Goal: Register for event/course

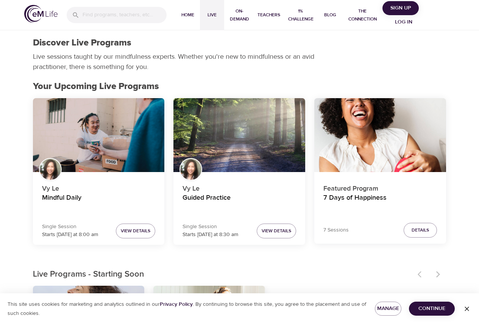
click at [394, 48] on div "Discover Live Programs" at bounding box center [240, 42] width 414 height 11
click at [407, 21] on span "Log in" at bounding box center [404, 21] width 30 height 9
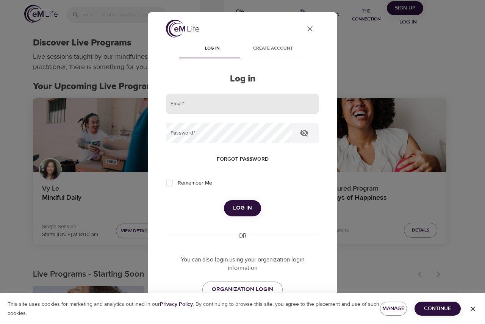
click at [218, 112] on input "email" at bounding box center [242, 104] width 153 height 20
click at [244, 207] on span "Log in" at bounding box center [242, 208] width 19 height 10
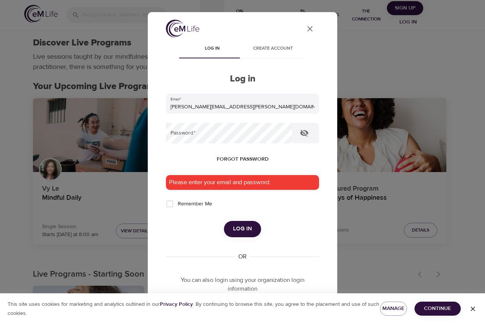
type input "aaron.kirschner@gmail.com"
click at [240, 180] on div "Please enter your email and password." at bounding box center [242, 182] width 153 height 15
click at [242, 230] on span "Log in" at bounding box center [242, 229] width 19 height 10
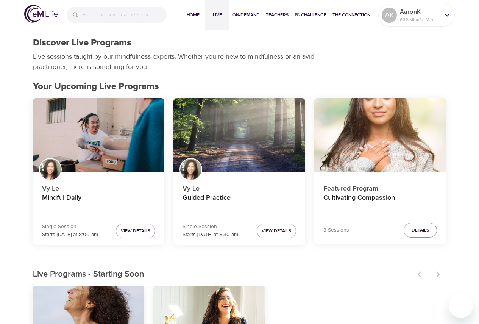
click at [25, 188] on div "Your Upcoming Live Programs Vy Le Mindful Daily Single Session Starts today at …" at bounding box center [240, 168] width 432 height 175
click at [86, 156] on div "Mindful Daily" at bounding box center [99, 135] width 132 height 74
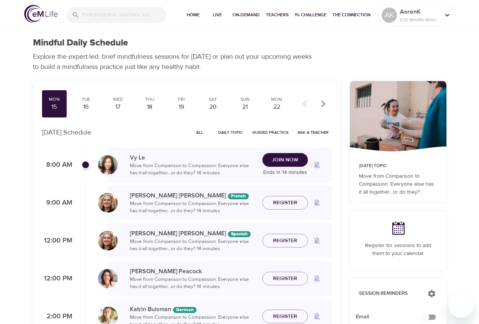
click at [285, 157] on span "Join Now" at bounding box center [285, 159] width 27 height 9
